Goal: Task Accomplishment & Management: Manage account settings

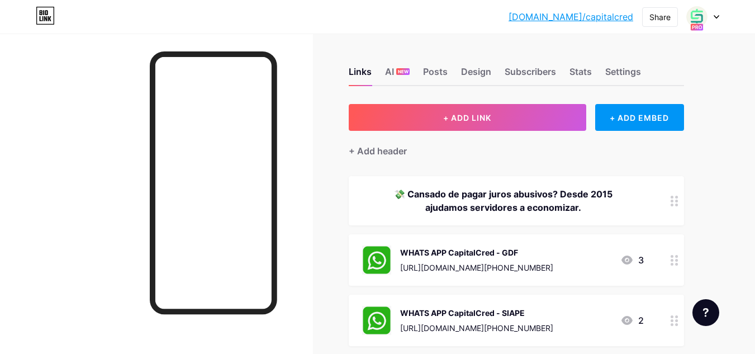
scroll to position [56, 0]
click at [715, 12] on div at bounding box center [703, 17] width 32 height 20
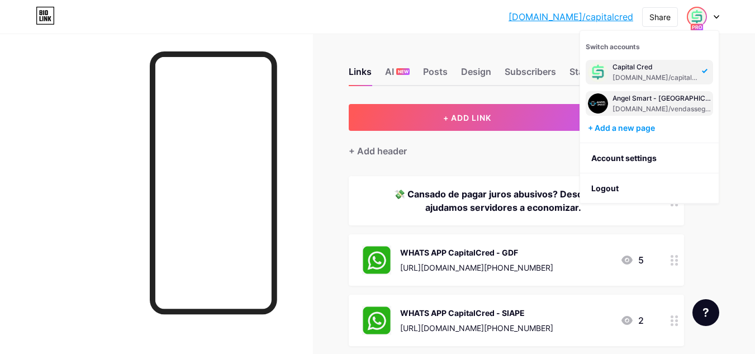
click at [664, 97] on div "Angel Smart - [GEOGRAPHIC_DATA]" at bounding box center [661, 98] width 98 height 9
